Goal: Task Accomplishment & Management: Manage account settings

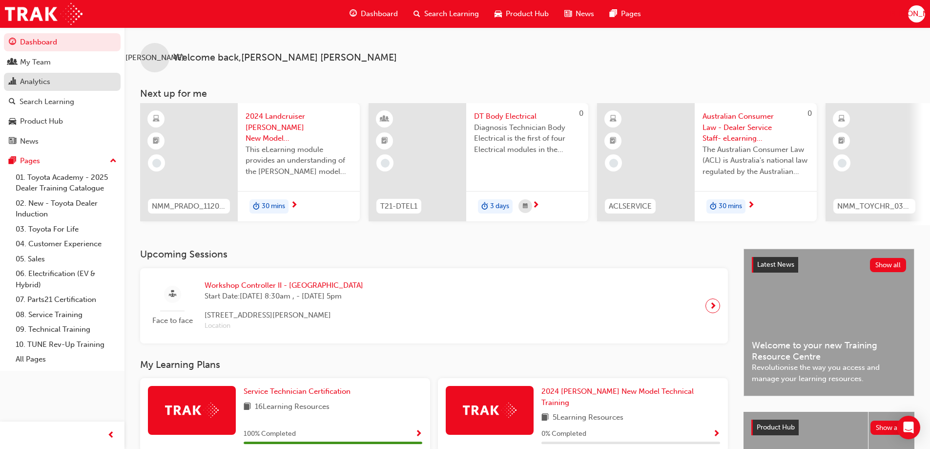
click at [62, 75] on link "Analytics" at bounding box center [62, 82] width 117 height 18
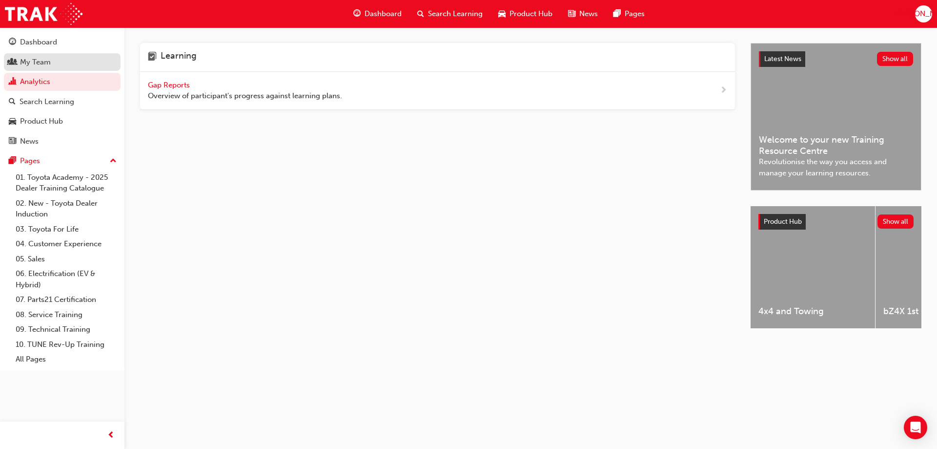
click at [53, 63] on div "My Team" at bounding box center [62, 62] width 107 height 12
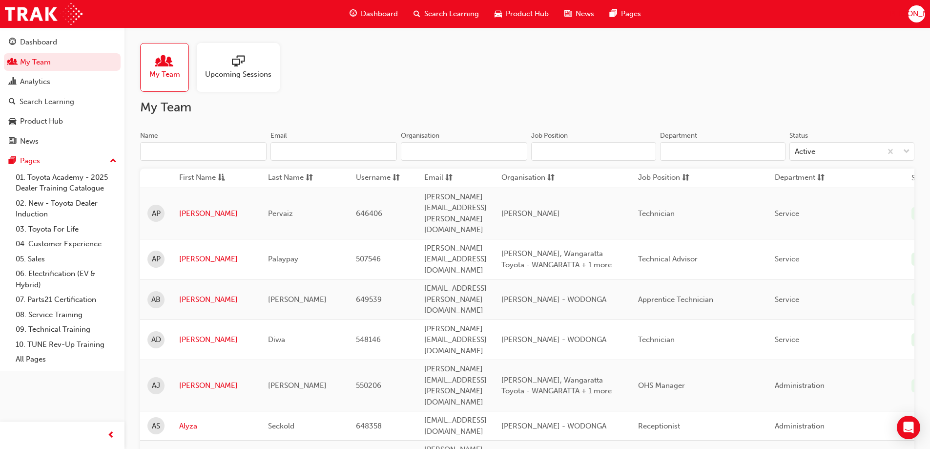
click at [251, 64] on div at bounding box center [238, 62] width 66 height 14
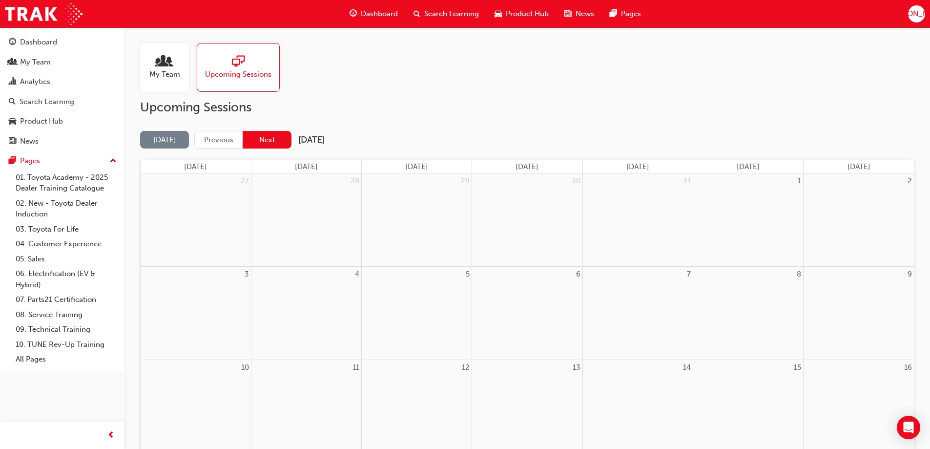
click at [277, 140] on button "Next" at bounding box center [267, 140] width 49 height 18
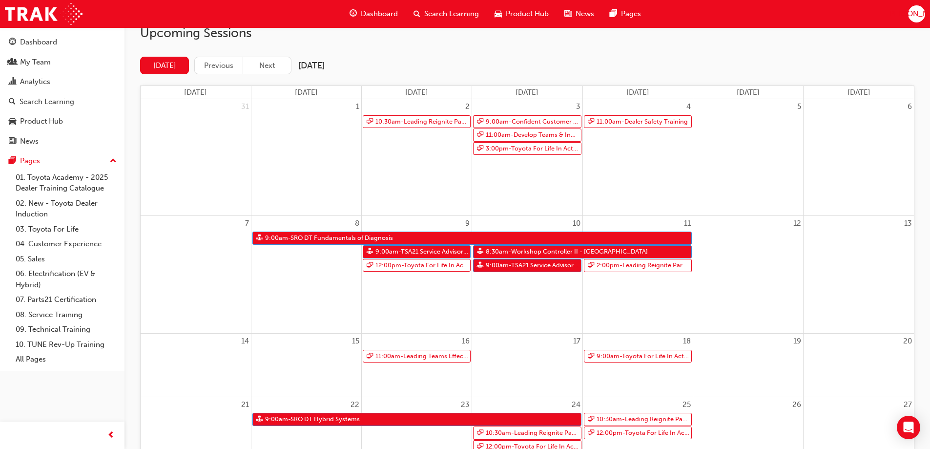
scroll to position [98, 0]
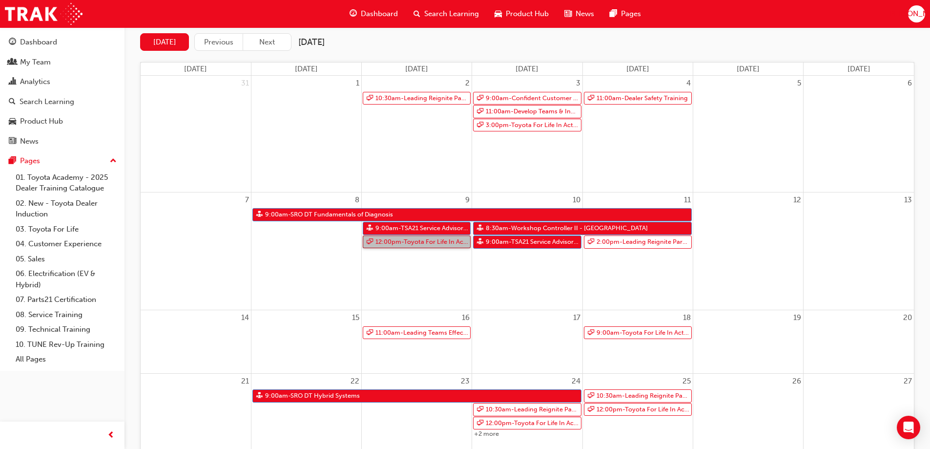
click at [418, 241] on link "12:00pm - Toyota For Life In Action - Virtual Classroom" at bounding box center [417, 241] width 108 height 13
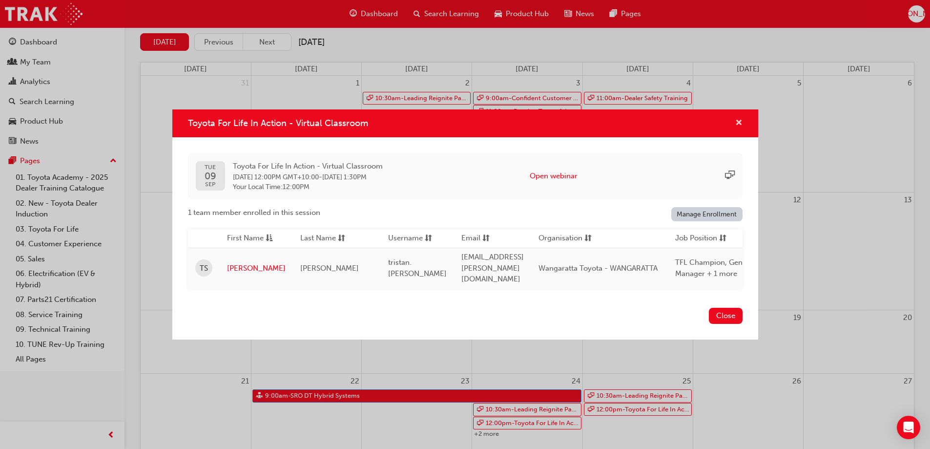
click at [738, 126] on span "cross-icon" at bounding box center [738, 123] width 7 height 9
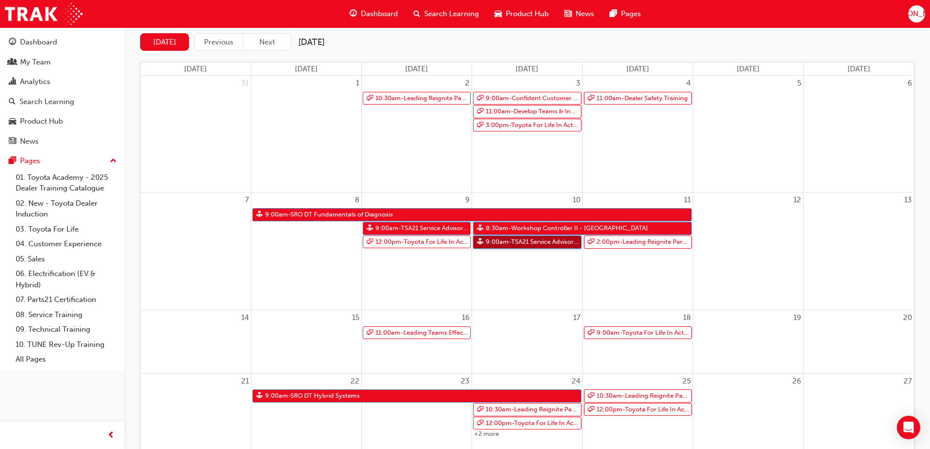
click at [511, 244] on link "9:00am - TSA21 Service Advisor Course ( face to face)" at bounding box center [527, 241] width 108 height 13
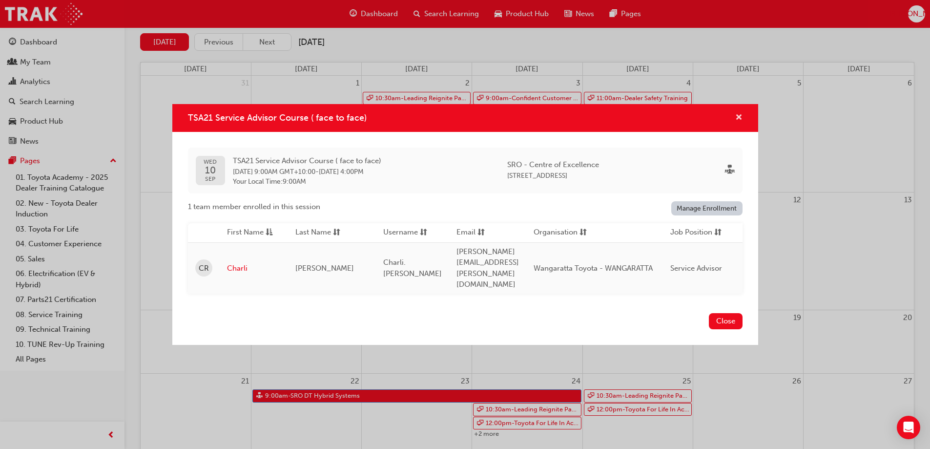
click at [736, 123] on span "cross-icon" at bounding box center [738, 118] width 7 height 9
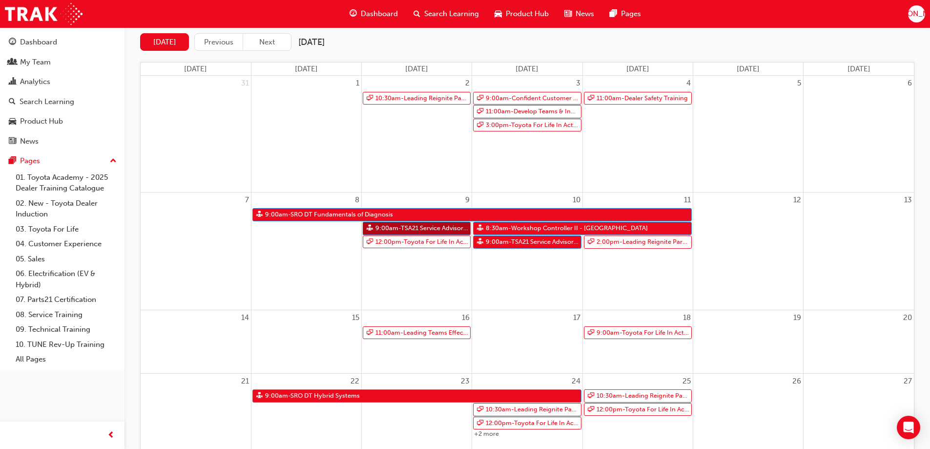
click at [402, 225] on link "9:00am - TSA21 Service Advisor Course ( face to face)" at bounding box center [417, 228] width 108 height 13
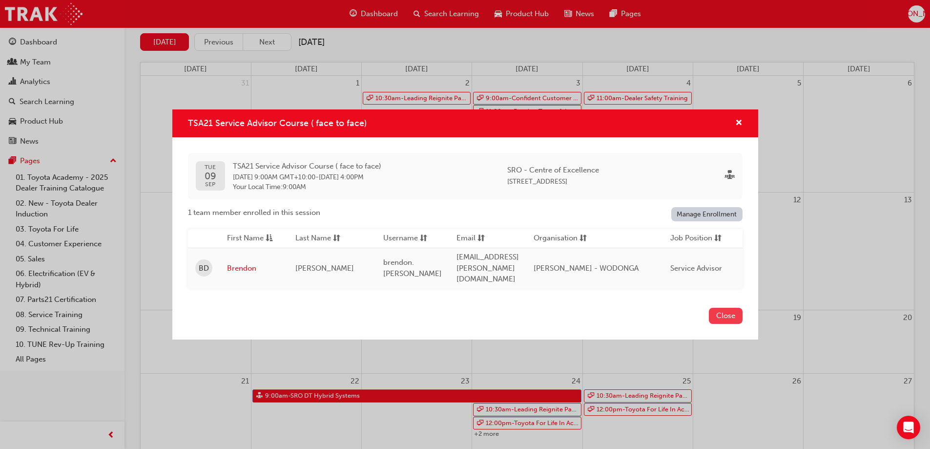
click at [740, 308] on button "Close" at bounding box center [726, 316] width 34 height 16
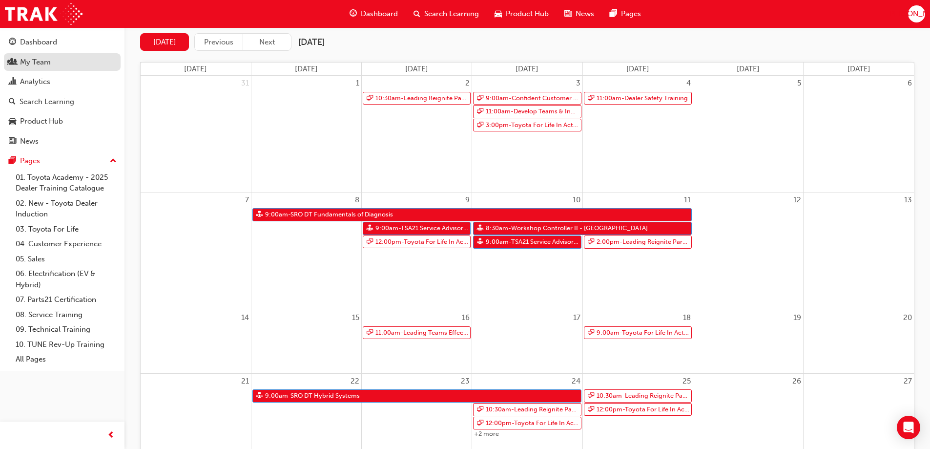
click at [37, 62] on div "My Team" at bounding box center [35, 62] width 31 height 11
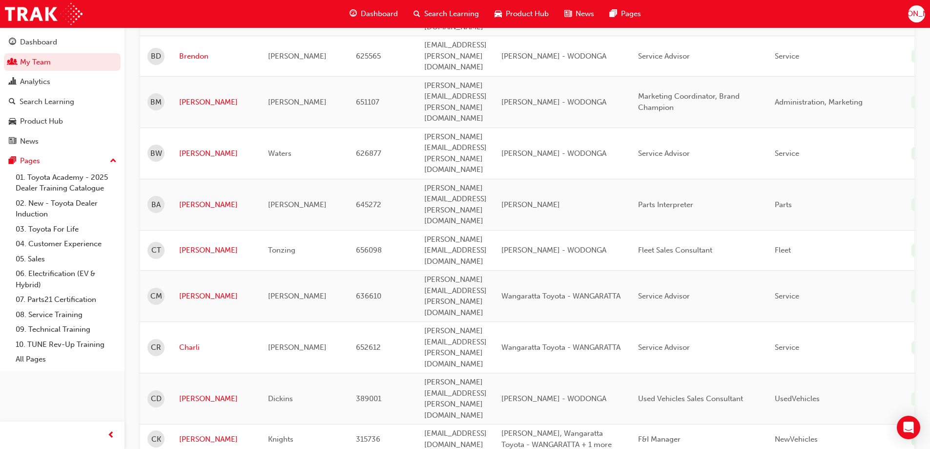
scroll to position [1172, 0]
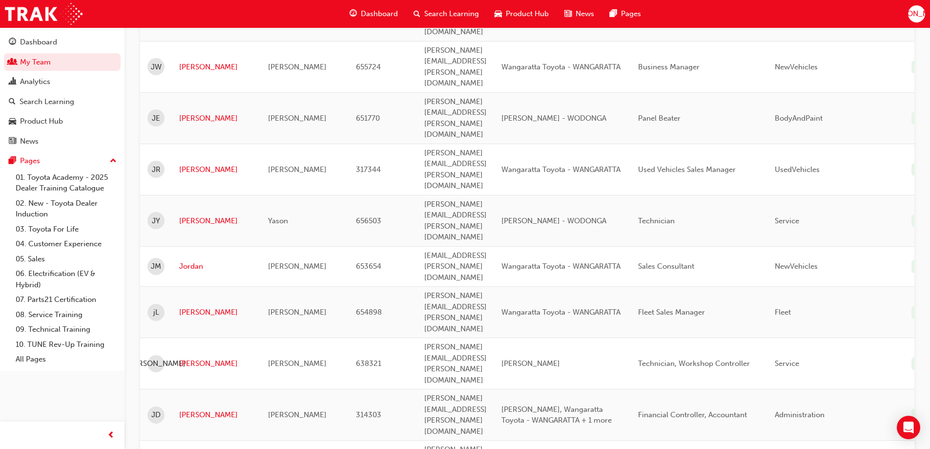
scroll to position [1174, 0]
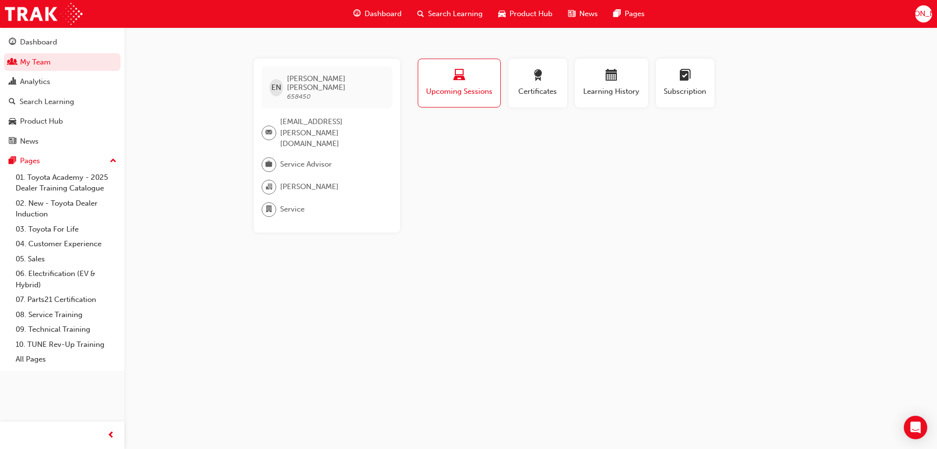
click at [478, 88] on span "Upcoming Sessions" at bounding box center [459, 91] width 67 height 11
click at [629, 81] on div "button" at bounding box center [611, 76] width 59 height 15
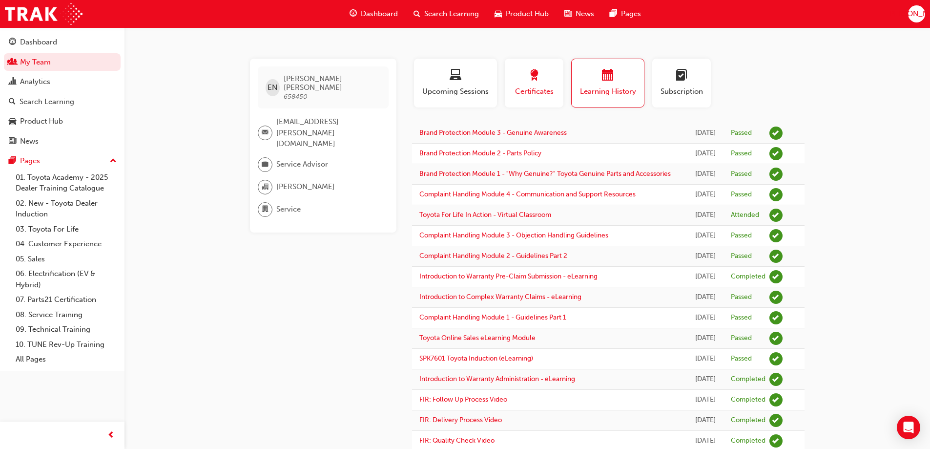
click at [542, 78] on div "button" at bounding box center [534, 76] width 44 height 15
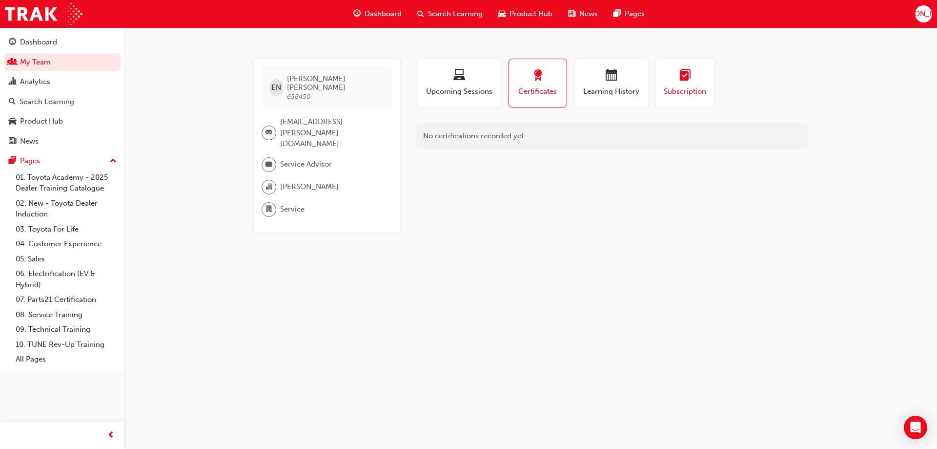
click at [688, 77] on span "learningplan-icon" at bounding box center [686, 75] width 12 height 13
drag, startPoint x: 40, startPoint y: 63, endPoint x: 36, endPoint y: 77, distance: 14.2
click at [39, 63] on link "My Team" at bounding box center [62, 62] width 117 height 18
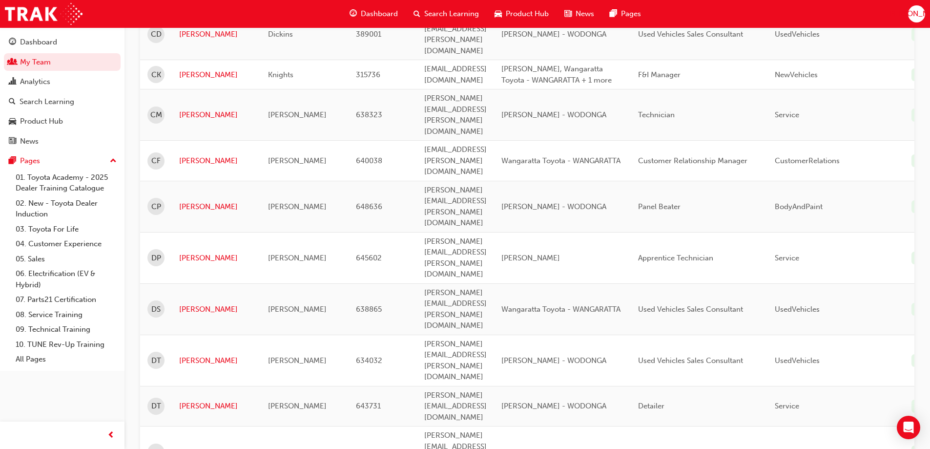
scroll to position [1123, 0]
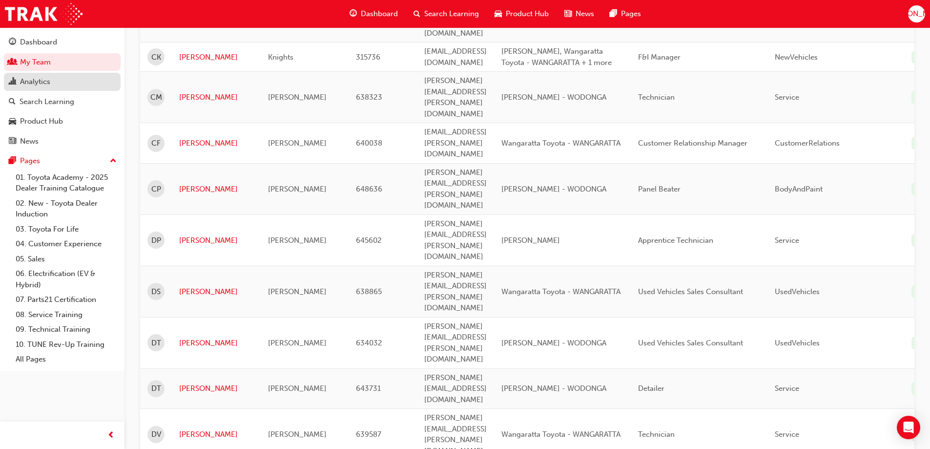
click at [45, 78] on div "Analytics" at bounding box center [35, 81] width 30 height 11
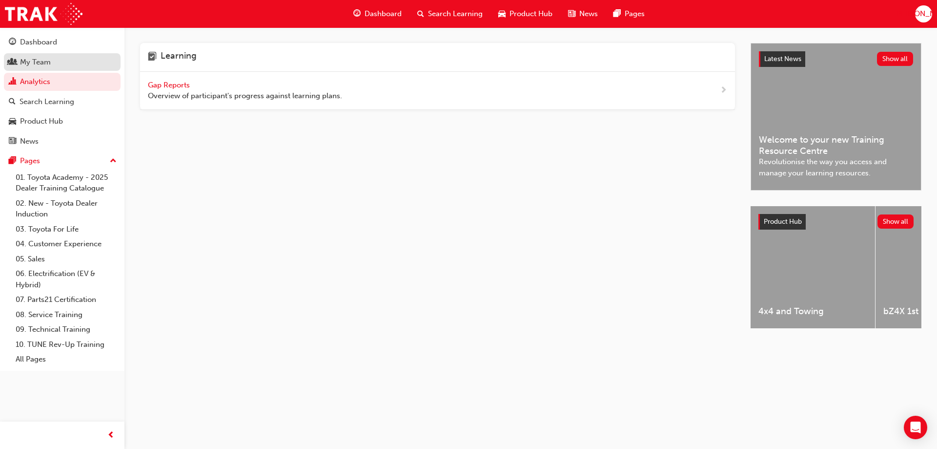
click at [49, 67] on div "My Team" at bounding box center [35, 62] width 31 height 11
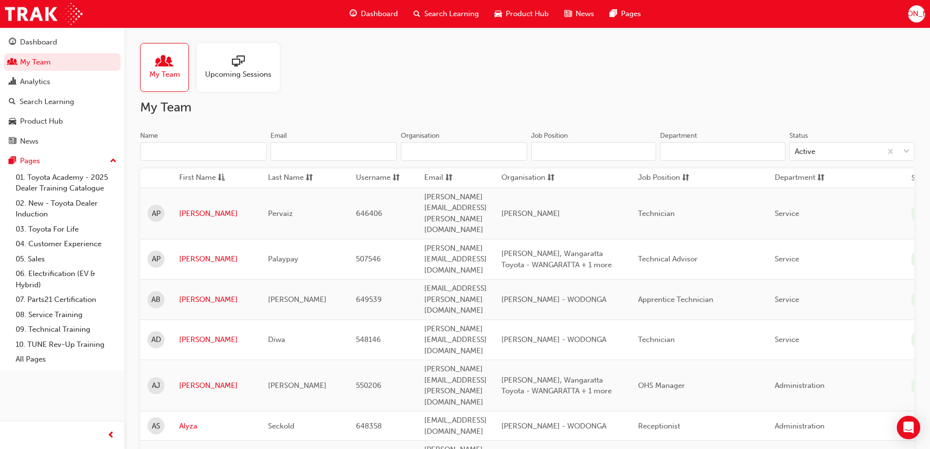
click at [231, 70] on span "Upcoming Sessions" at bounding box center [238, 74] width 66 height 11
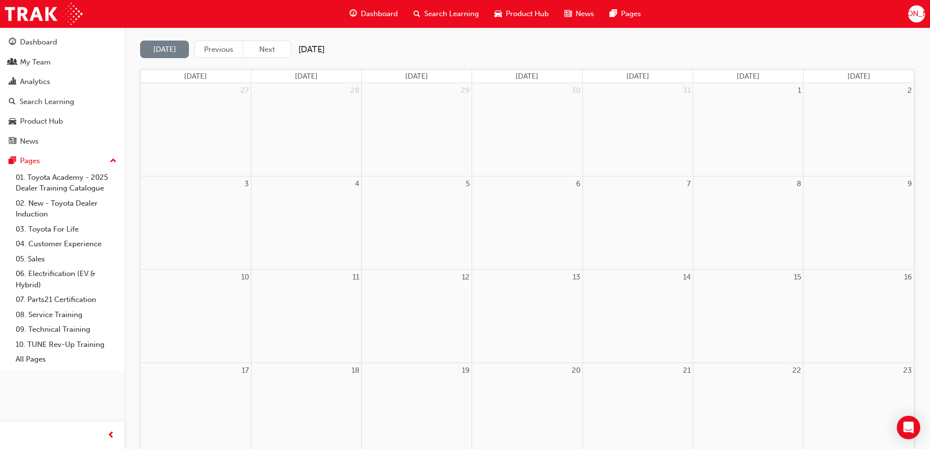
scroll to position [98, 0]
click at [267, 47] on button "Next" at bounding box center [267, 42] width 49 height 18
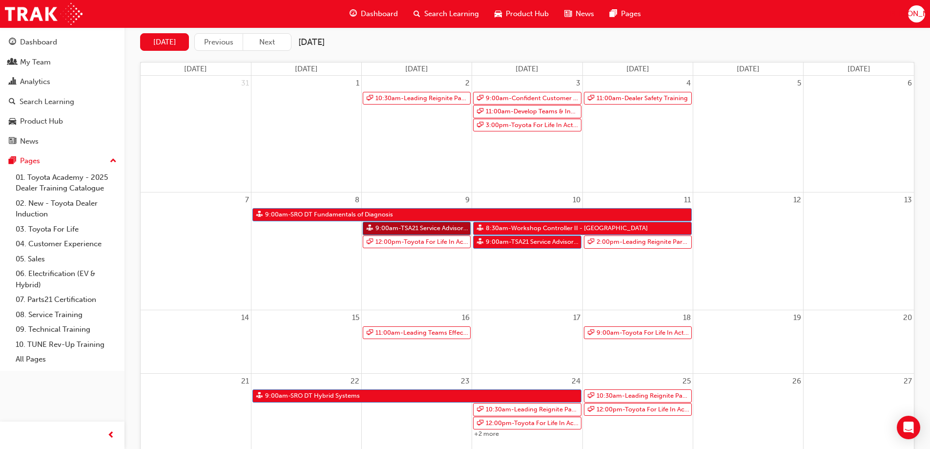
click at [402, 229] on link "9:00am - TSA21 Service Advisor Course ( face to face)" at bounding box center [417, 228] width 108 height 13
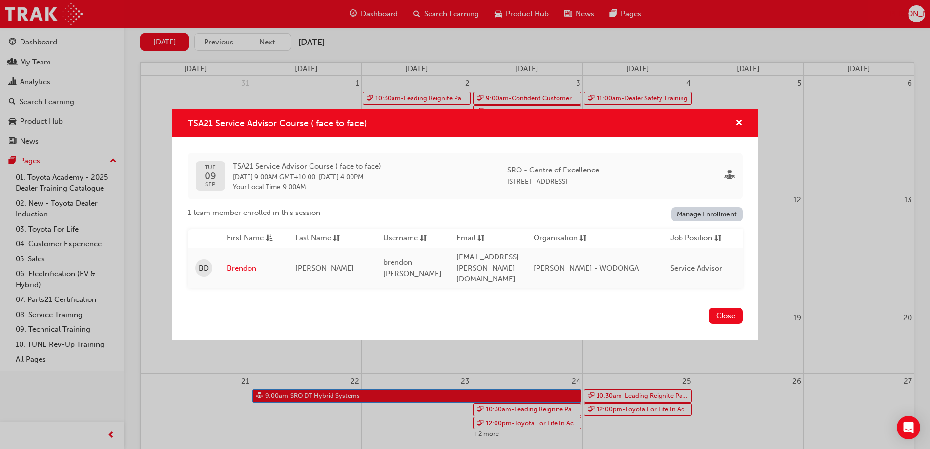
click at [695, 220] on link "Manage Enrollment" at bounding box center [706, 214] width 71 height 14
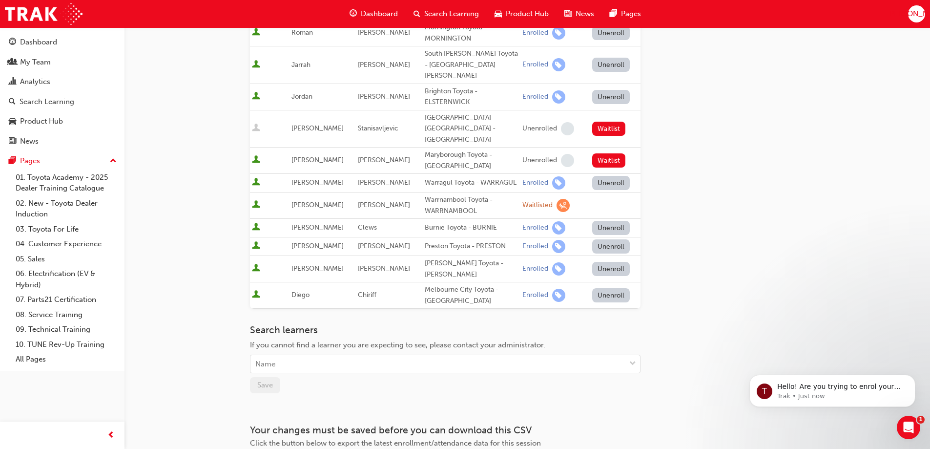
scroll to position [244, 0]
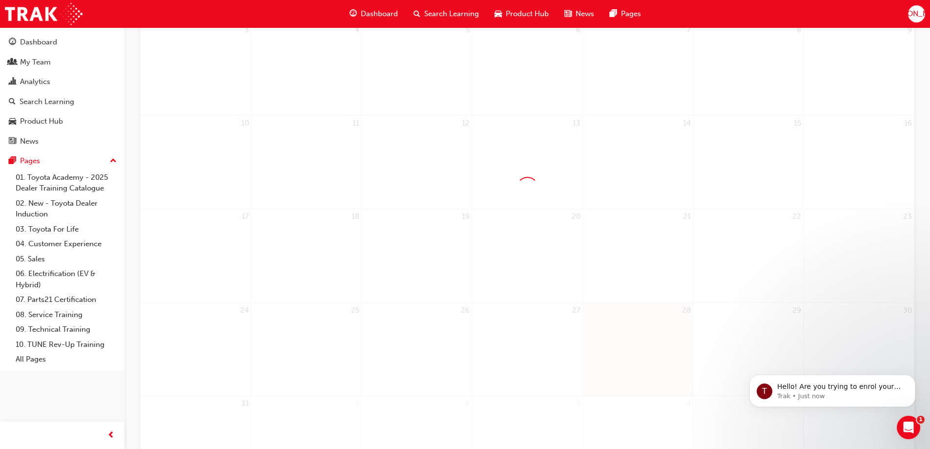
scroll to position [98, 0]
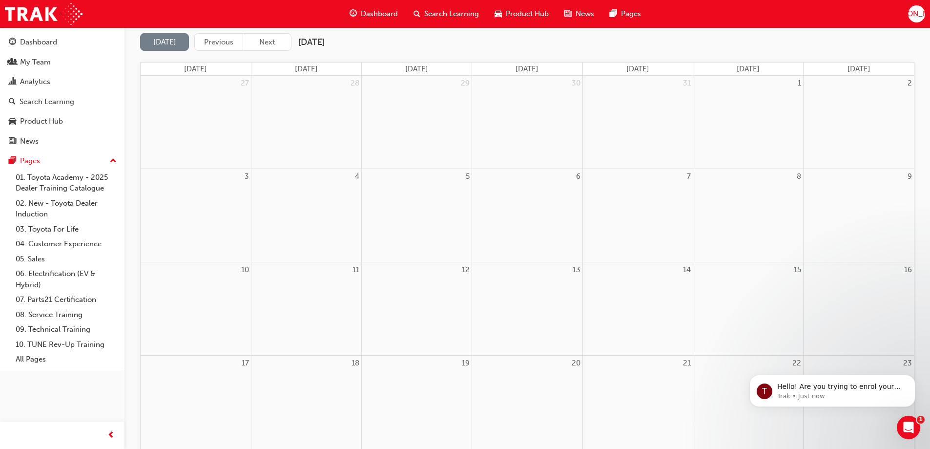
click at [267, 27] on div "Dashboard Search Learning Product Hub News Pages JO" at bounding box center [465, 14] width 930 height 28
click at [266, 42] on button "Next" at bounding box center [267, 42] width 49 height 18
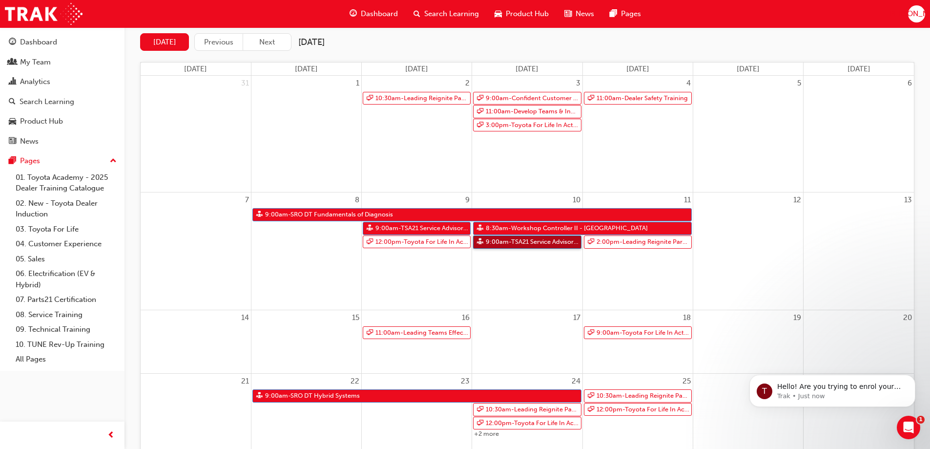
click at [477, 240] on link "9:00am - TSA21 Service Advisor Course ( face to face)" at bounding box center [527, 241] width 108 height 13
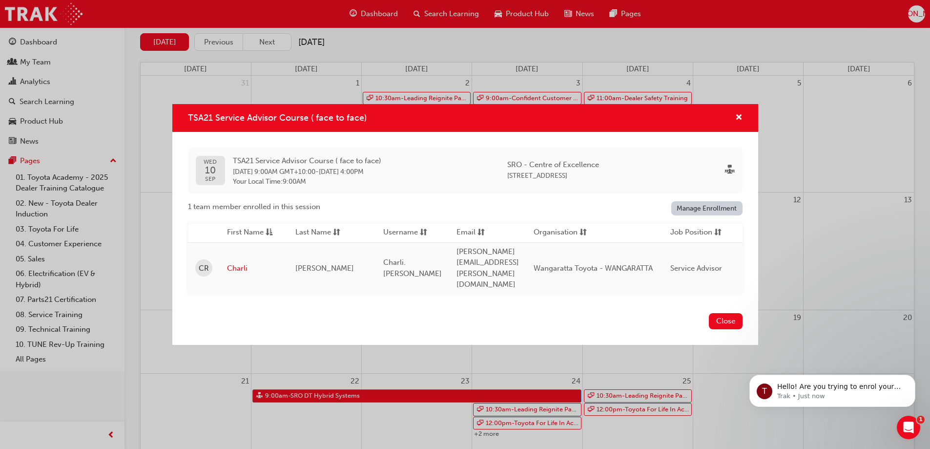
click at [694, 215] on link "Manage Enrollment" at bounding box center [706, 208] width 71 height 14
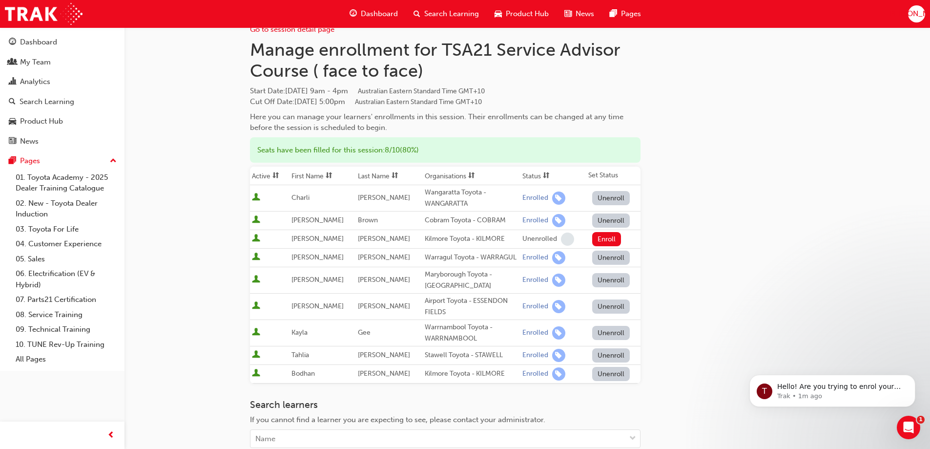
scroll to position [49, 0]
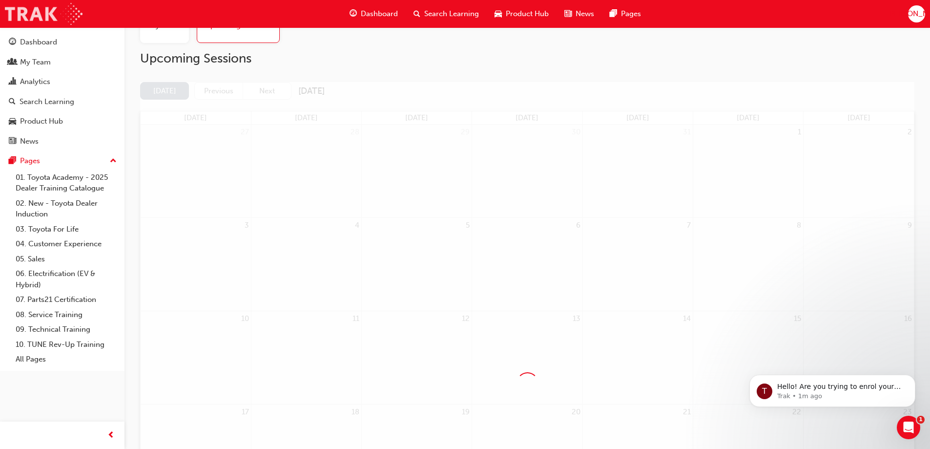
scroll to position [98, 0]
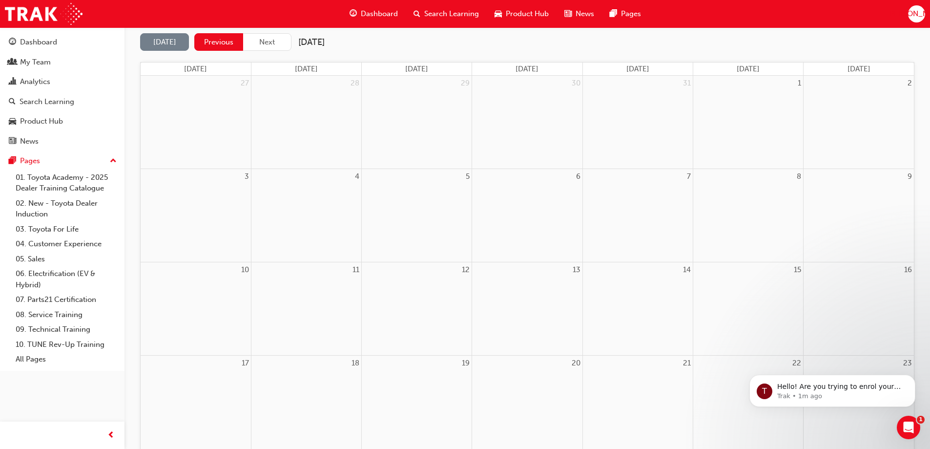
click at [226, 45] on button "Previous" at bounding box center [218, 42] width 49 height 18
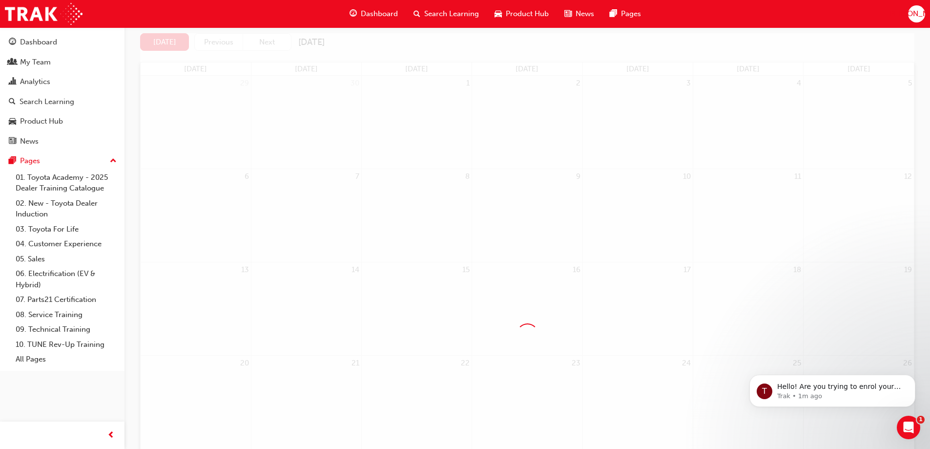
click at [253, 44] on div at bounding box center [527, 334] width 774 height 602
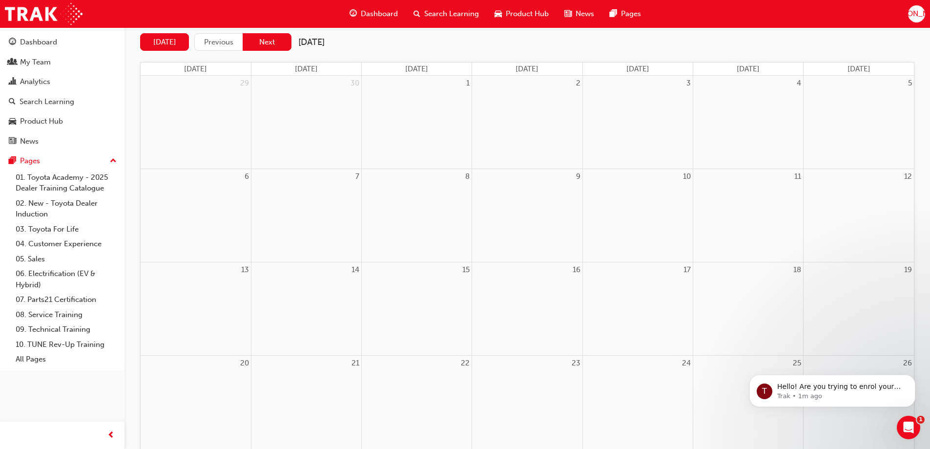
click at [263, 44] on button "Next" at bounding box center [267, 42] width 49 height 18
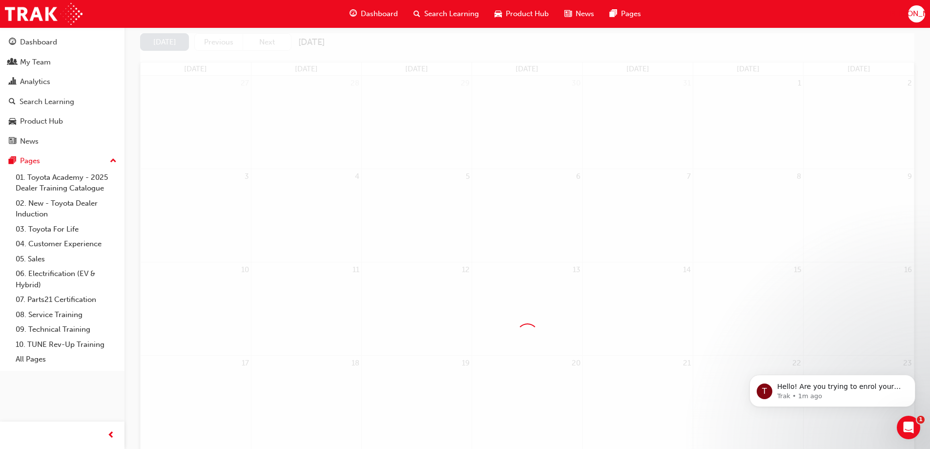
click at [263, 44] on div at bounding box center [527, 334] width 774 height 602
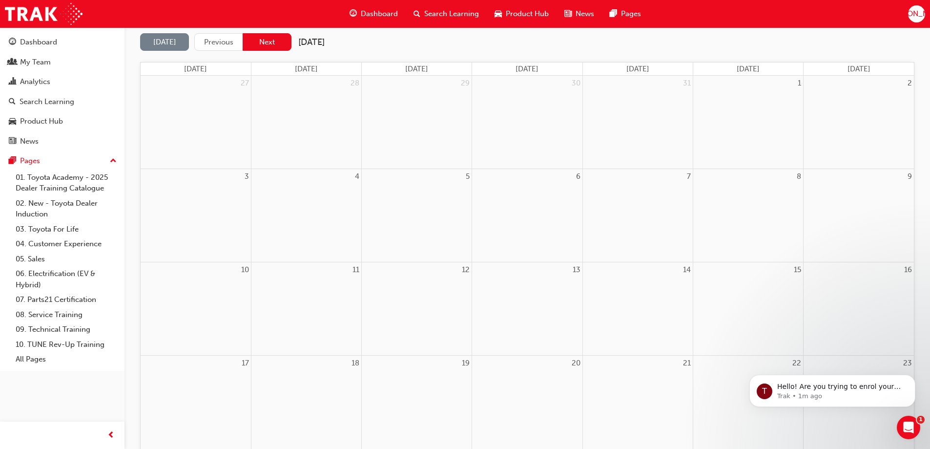
click at [270, 42] on button "Next" at bounding box center [267, 42] width 49 height 18
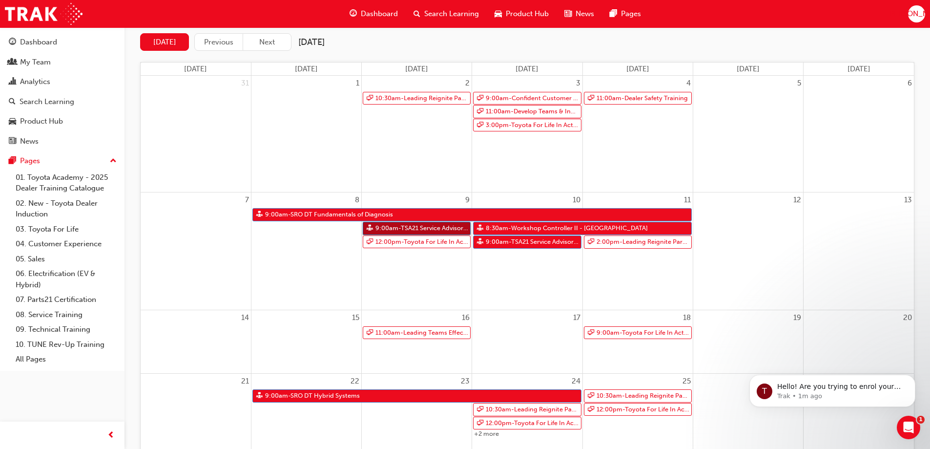
click at [413, 229] on link "9:00am - TSA21 Service Advisor Course ( face to face)" at bounding box center [417, 228] width 108 height 13
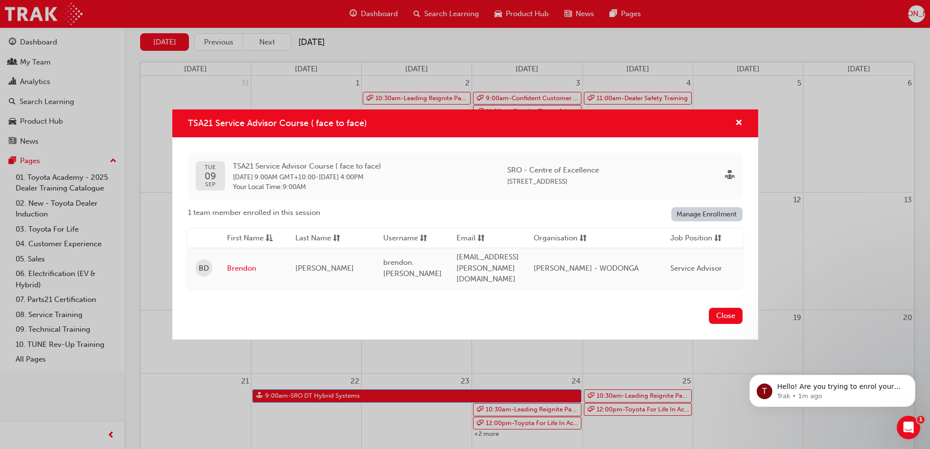
click at [682, 220] on link "Manage Enrollment" at bounding box center [706, 214] width 71 height 14
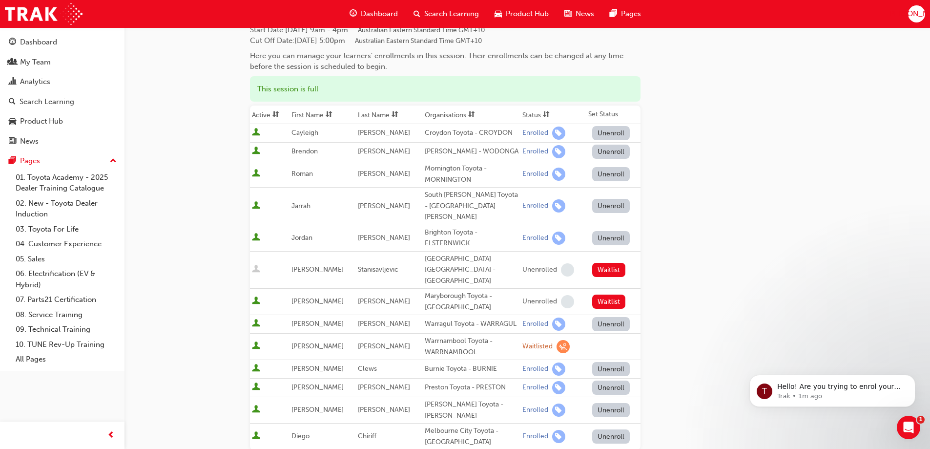
scroll to position [98, 0]
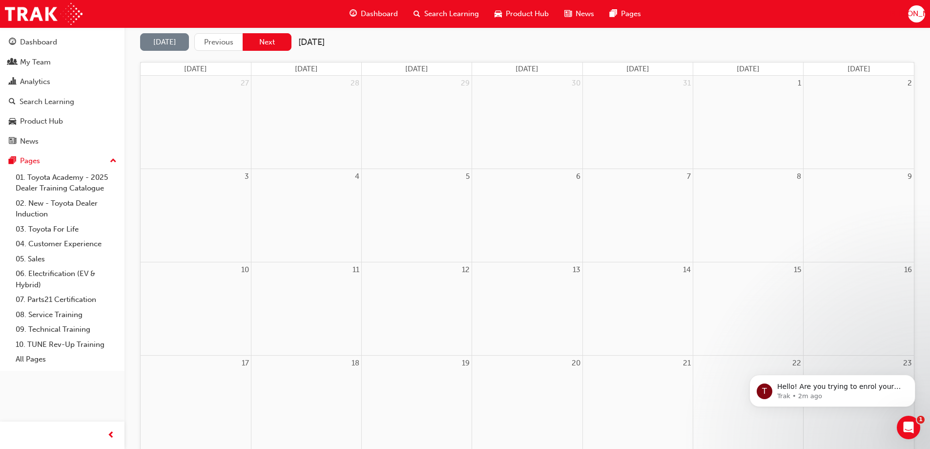
click at [284, 44] on button "Next" at bounding box center [267, 42] width 49 height 18
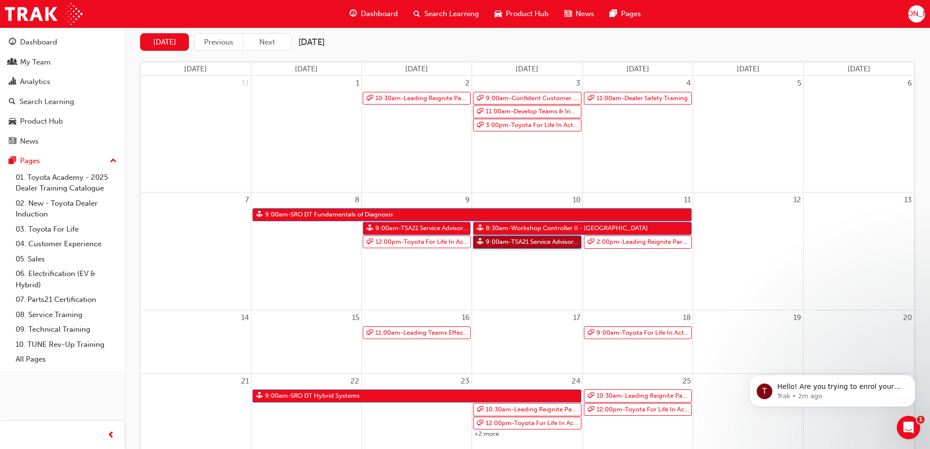
click at [502, 240] on link "9:00am - TSA21 Service Advisor Course ( face to face)" at bounding box center [527, 241] width 108 height 13
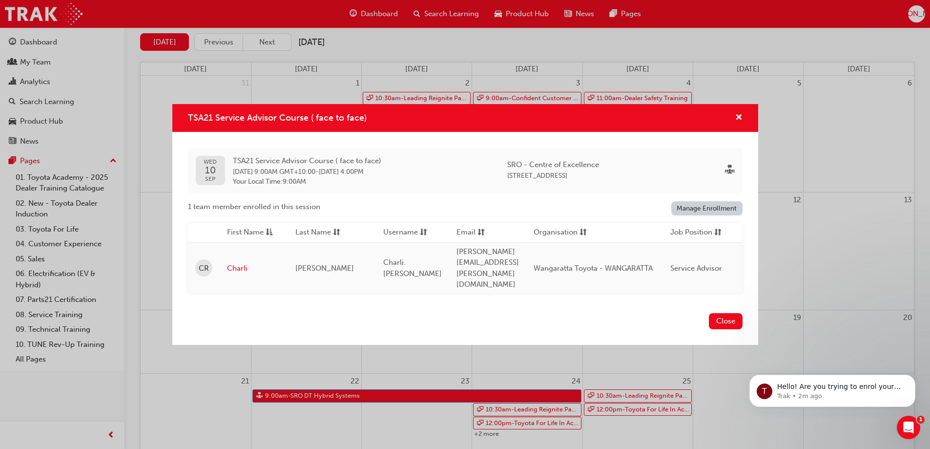
click at [696, 215] on link "Manage Enrollment" at bounding box center [706, 208] width 71 height 14
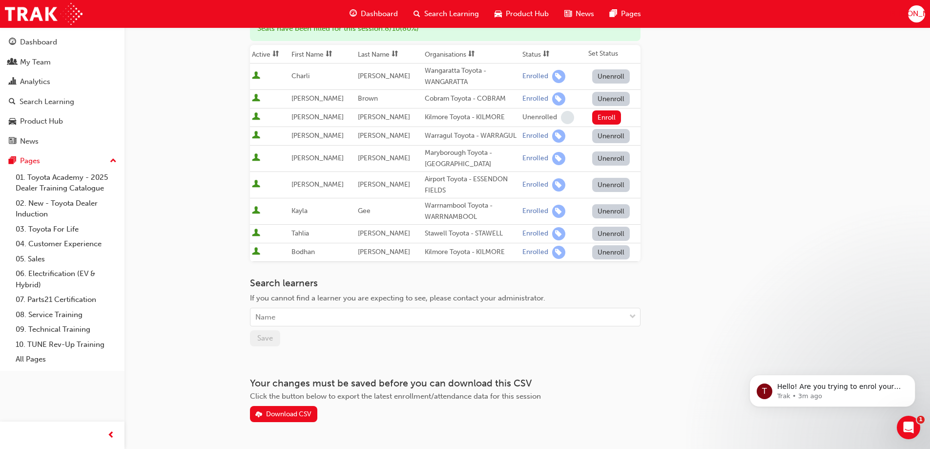
scroll to position [146, 0]
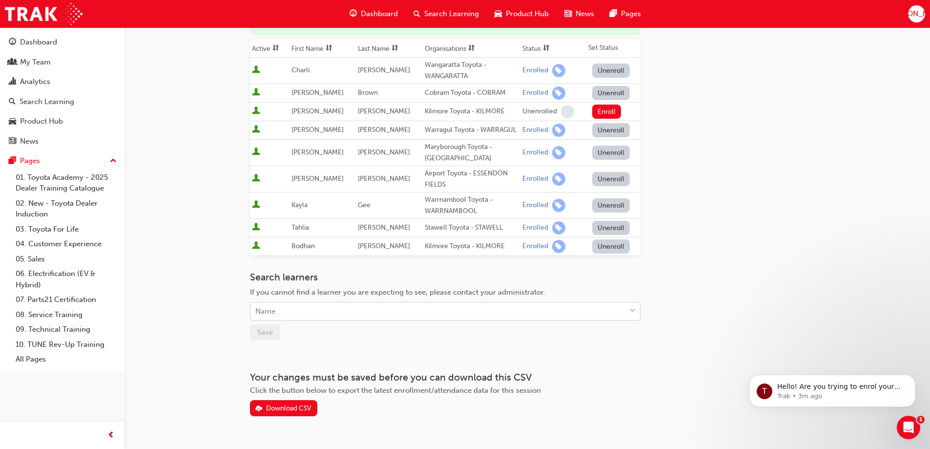
click at [353, 310] on div "Name" at bounding box center [437, 311] width 375 height 17
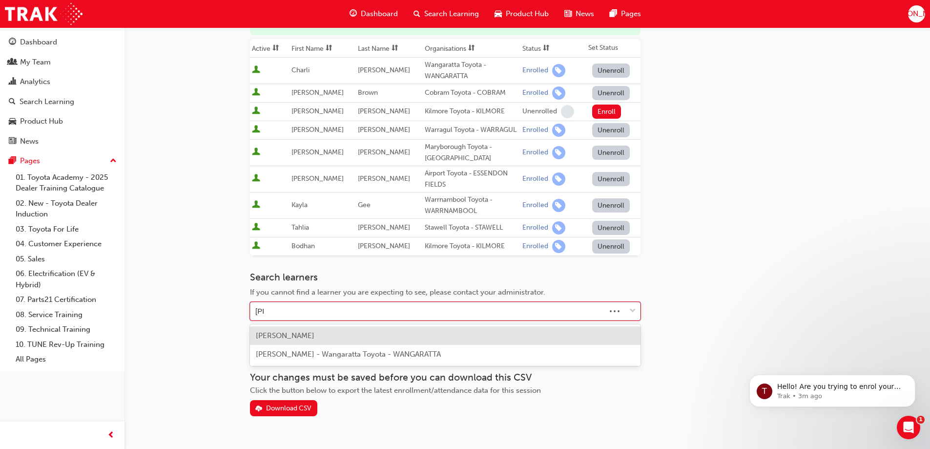
type input "eliz"
click at [314, 334] on span "[PERSON_NAME]" at bounding box center [285, 335] width 59 height 9
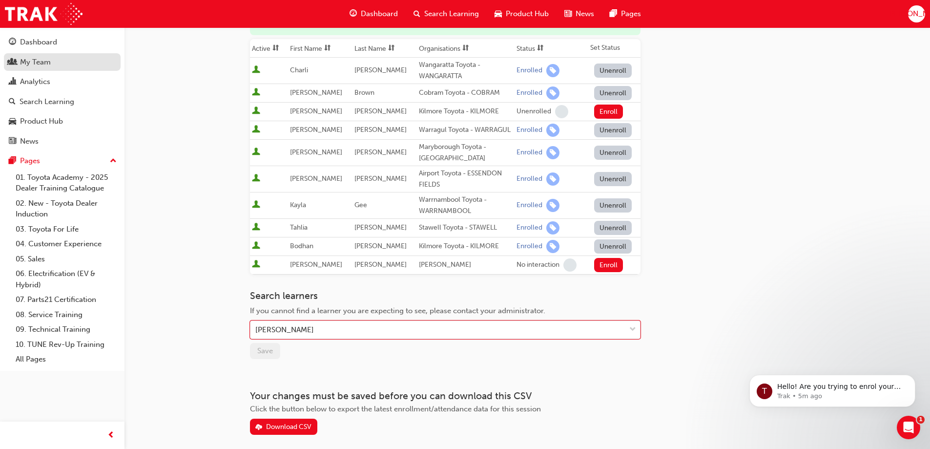
click at [21, 60] on div "My Team" at bounding box center [35, 62] width 31 height 11
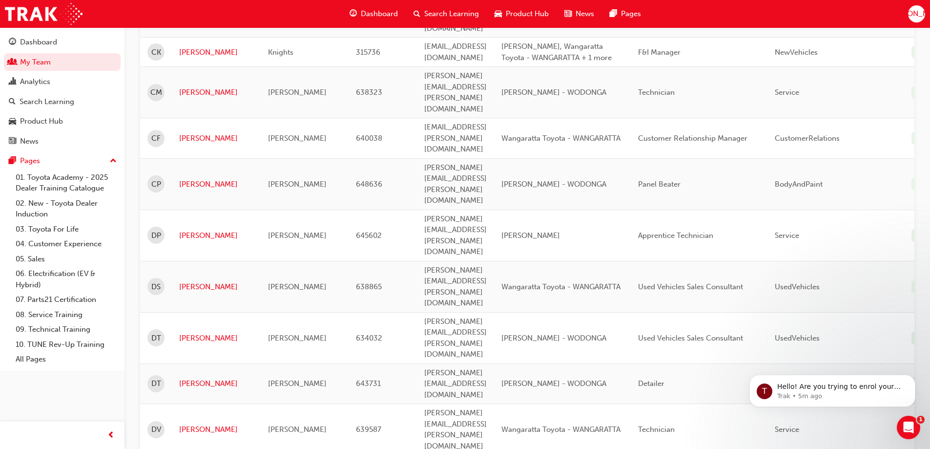
scroll to position [1220, 0]
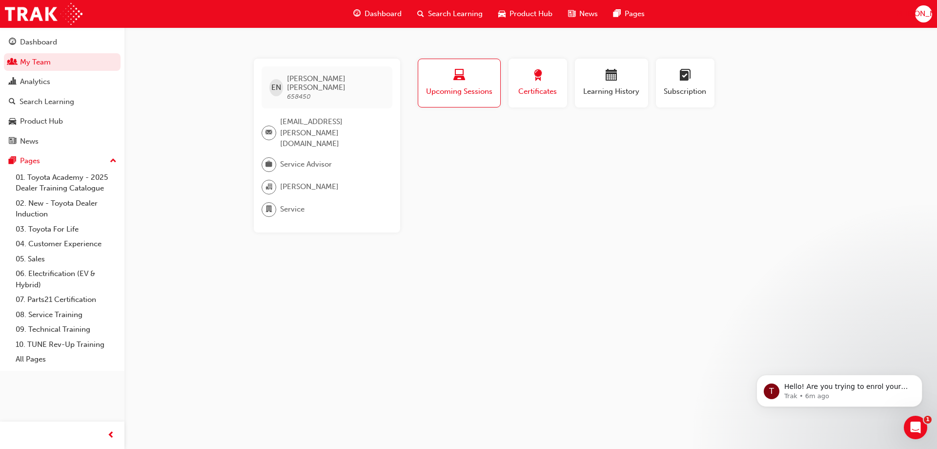
click at [517, 86] on span "Certificates" at bounding box center [538, 91] width 44 height 11
click at [609, 87] on span "Learning History" at bounding box center [611, 91] width 59 height 11
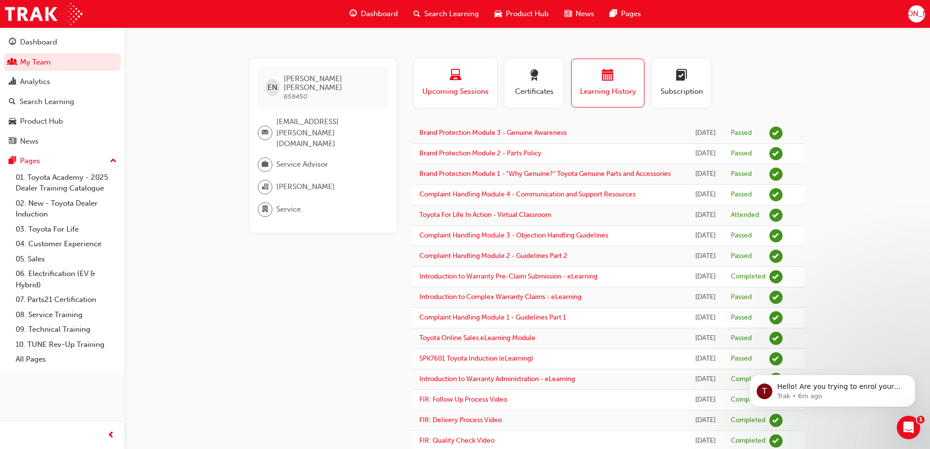
click at [459, 86] on span "Upcoming Sessions" at bounding box center [455, 91] width 68 height 11
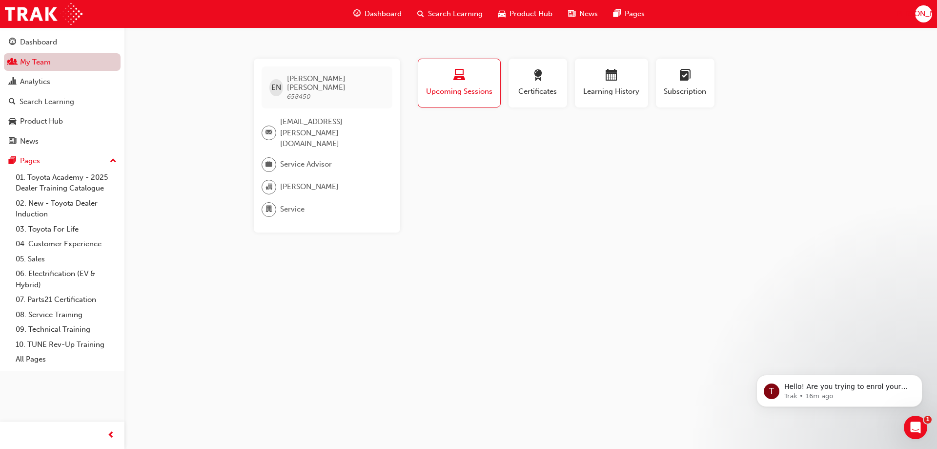
click at [56, 67] on link "My Team" at bounding box center [62, 62] width 117 height 18
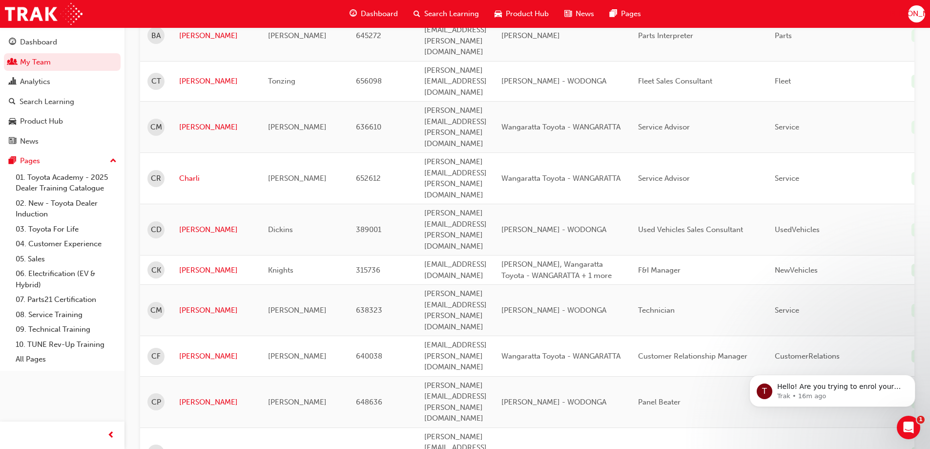
scroll to position [928, 0]
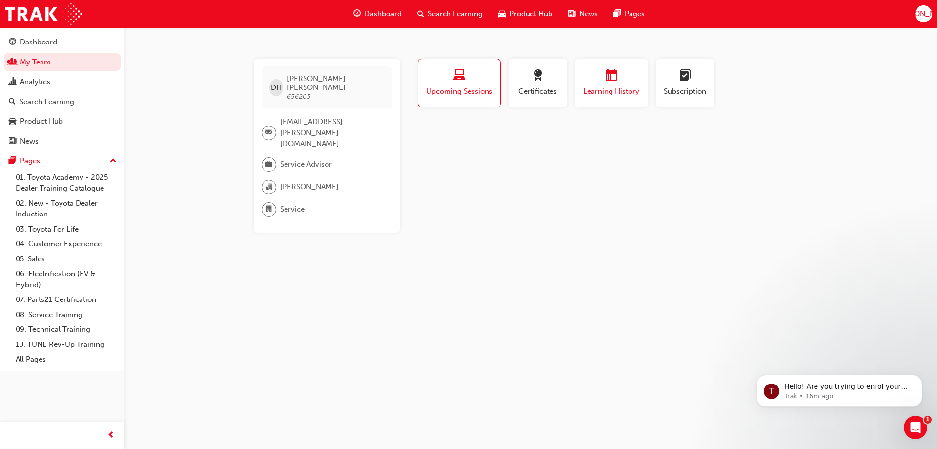
click at [594, 79] on div "button" at bounding box center [611, 76] width 59 height 15
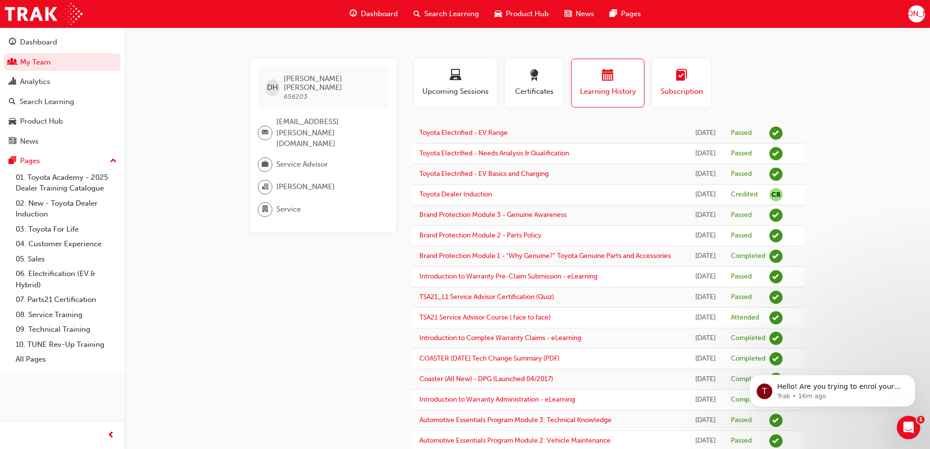
click at [710, 62] on button "Subscription" at bounding box center [681, 83] width 59 height 49
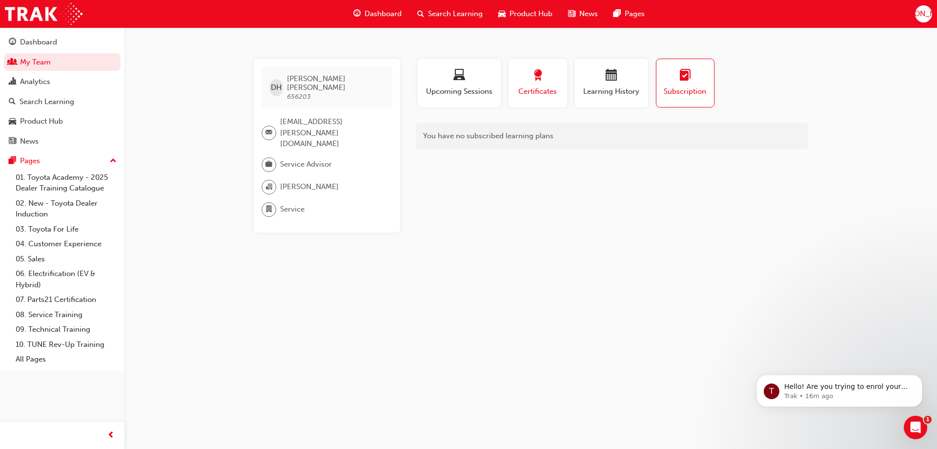
click at [542, 85] on div "Certificates" at bounding box center [538, 83] width 44 height 28
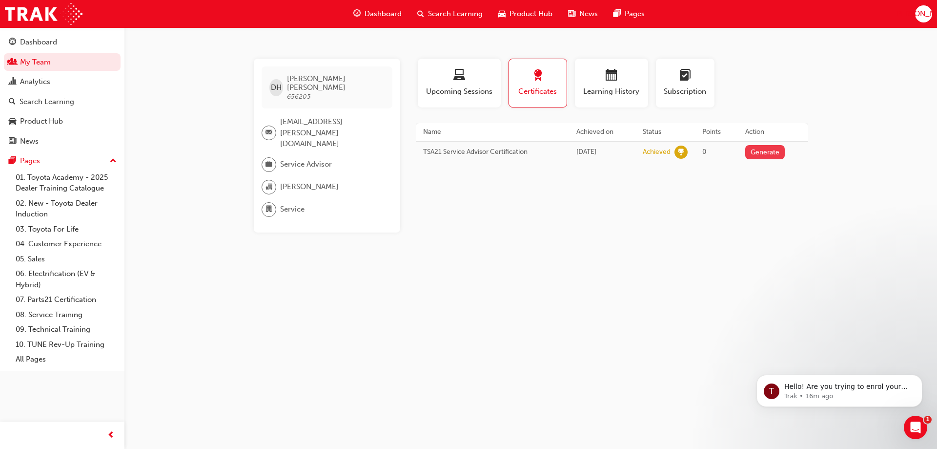
click at [776, 150] on button "Generate" at bounding box center [765, 152] width 40 height 14
click at [778, 153] on link "Download PDF" at bounding box center [762, 151] width 45 height 8
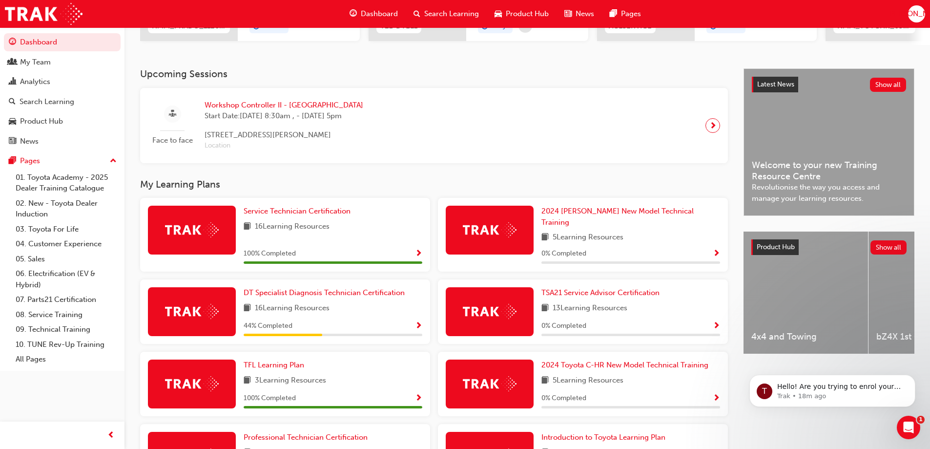
scroll to position [244, 0]
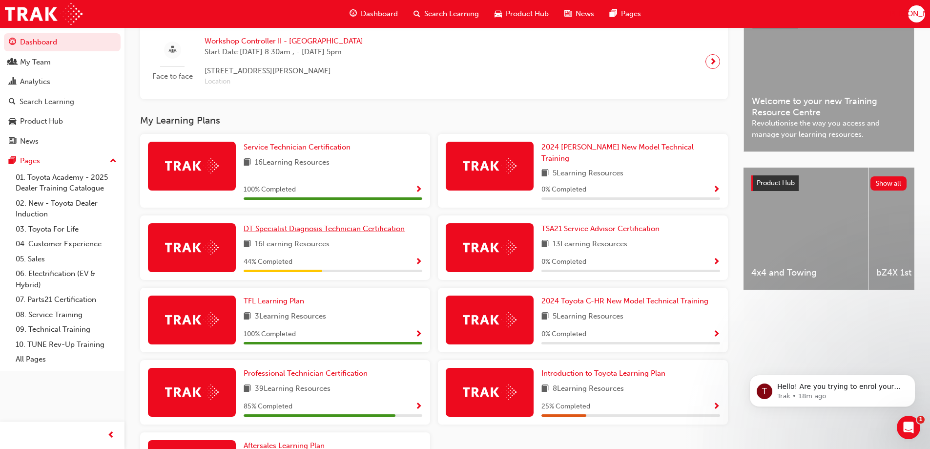
click at [311, 228] on link "DT Specialist Diagnosis Technician Certification" at bounding box center [326, 228] width 165 height 11
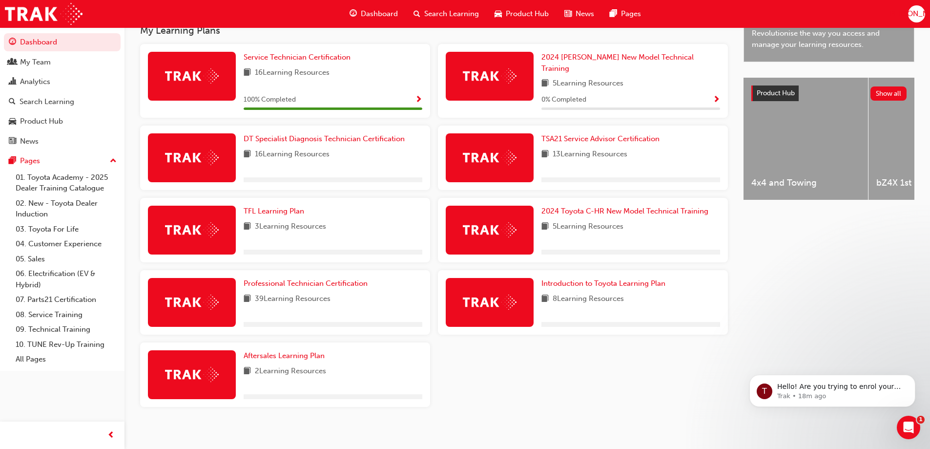
scroll to position [334, 0]
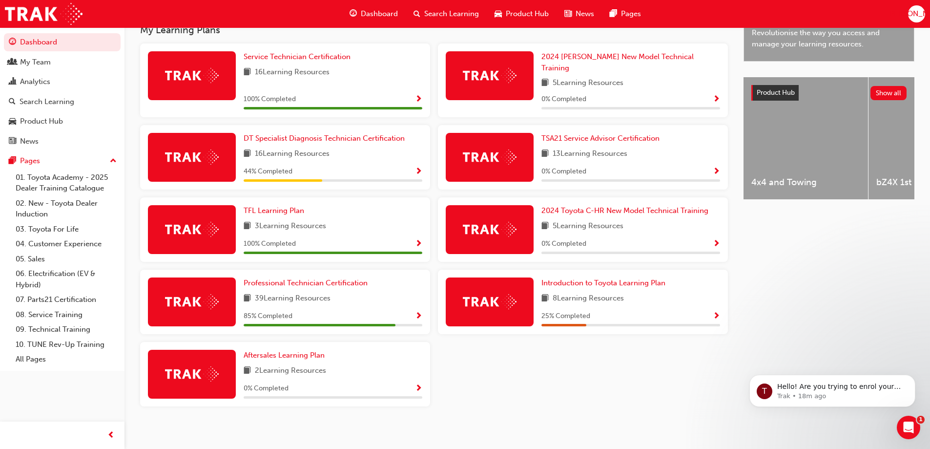
click at [586, 139] on div "TSA21 Service Advisor Certification 13 Learning Resources 0 % Completed" at bounding box center [630, 157] width 179 height 49
click at [586, 134] on span "TSA21 Service Advisor Certification" at bounding box center [600, 138] width 118 height 9
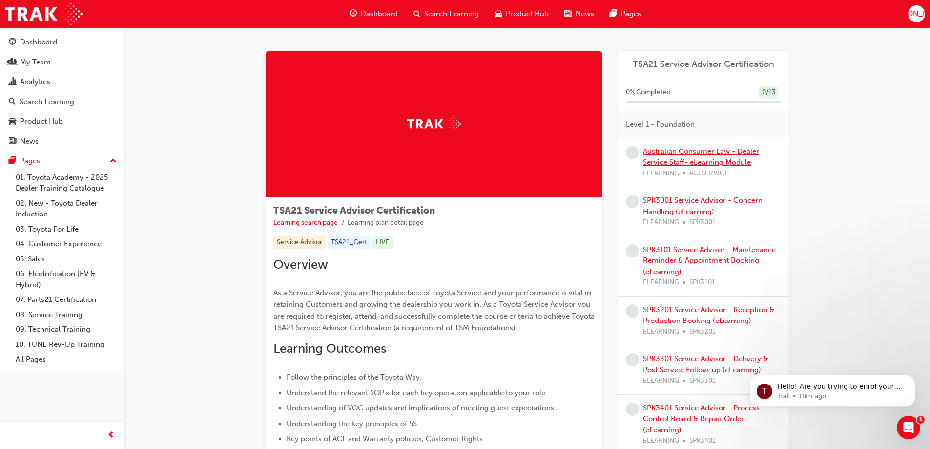
click at [701, 162] on link "Australian Consumer Law - Dealer Service Staff- eLearning Module" at bounding box center [701, 157] width 116 height 20
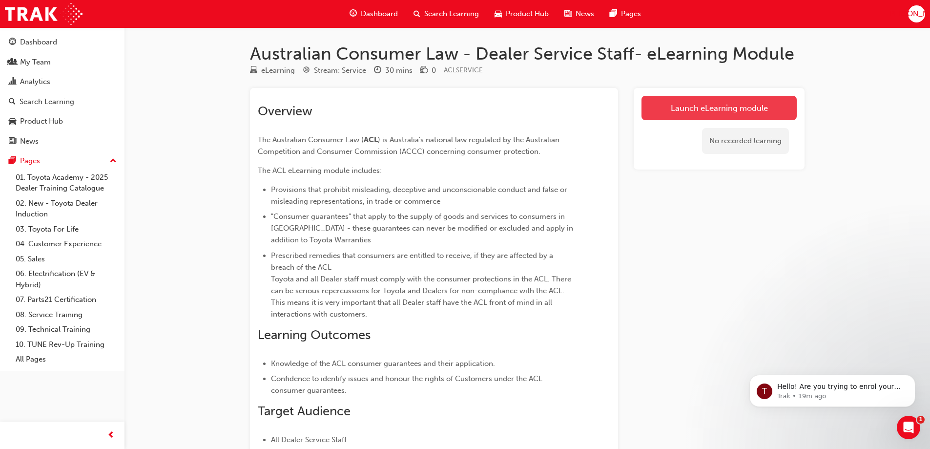
click at [697, 108] on link "Launch eLearning module" at bounding box center [718, 108] width 155 height 24
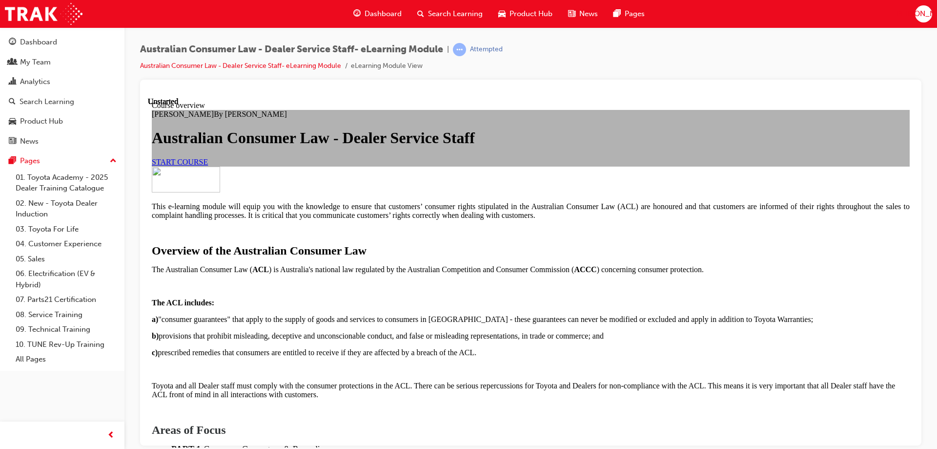
click at [208, 165] on span "START COURSE" at bounding box center [180, 161] width 56 height 8
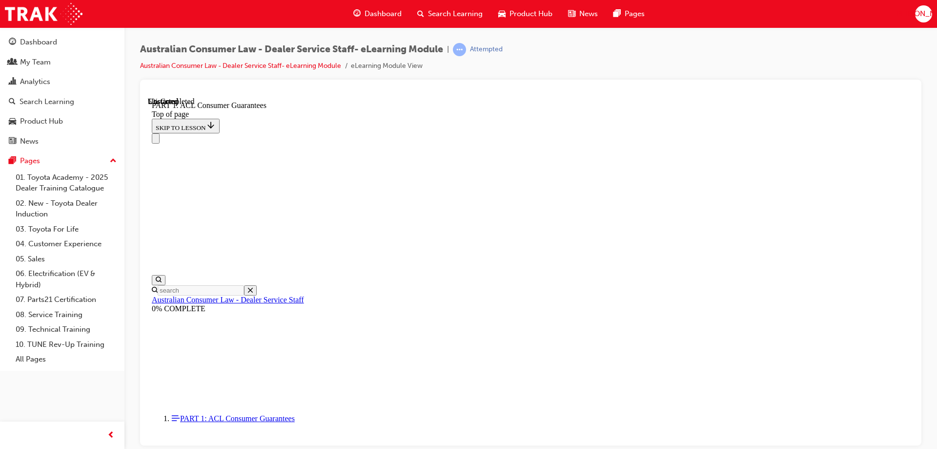
scroll to position [274, 0]
